Goal: Navigation & Orientation: Find specific page/section

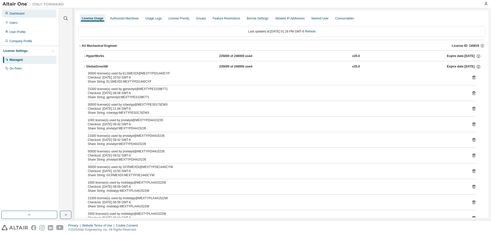
click at [15, 13] on div "Dashboard" at bounding box center [16, 14] width 15 height 4
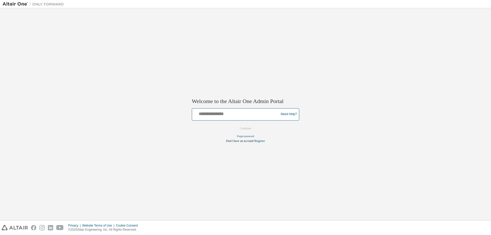
click at [214, 114] on input "text" at bounding box center [236, 113] width 84 height 7
type input "**********"
click at [239, 130] on button "Continue" at bounding box center [246, 129] width 22 height 8
